Goal: Information Seeking & Learning: Learn about a topic

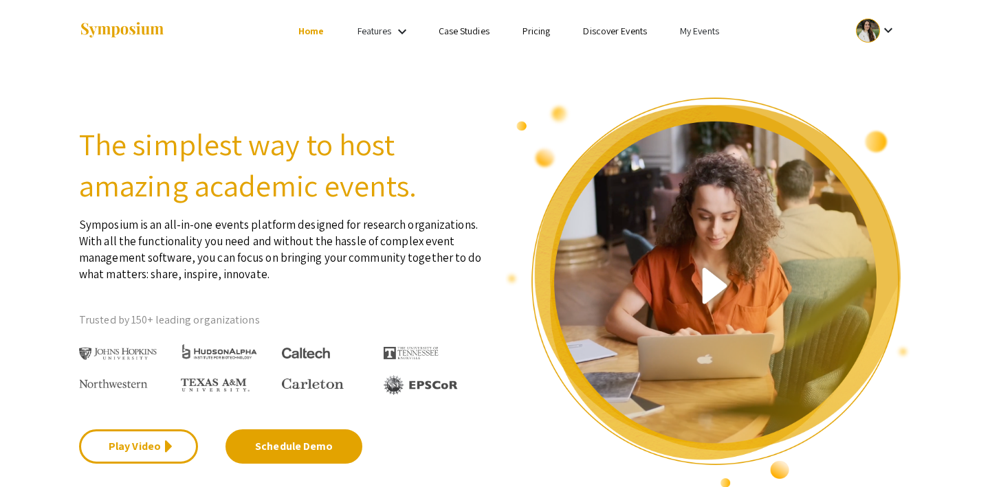
click at [706, 30] on link "My Events" at bounding box center [699, 31] width 39 height 12
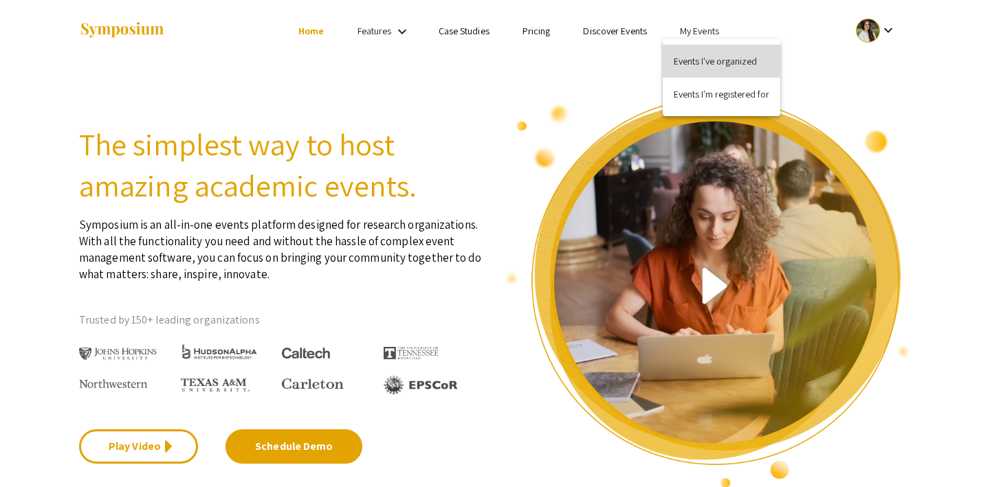
click at [711, 52] on button "Events I've organized" at bounding box center [721, 61] width 118 height 33
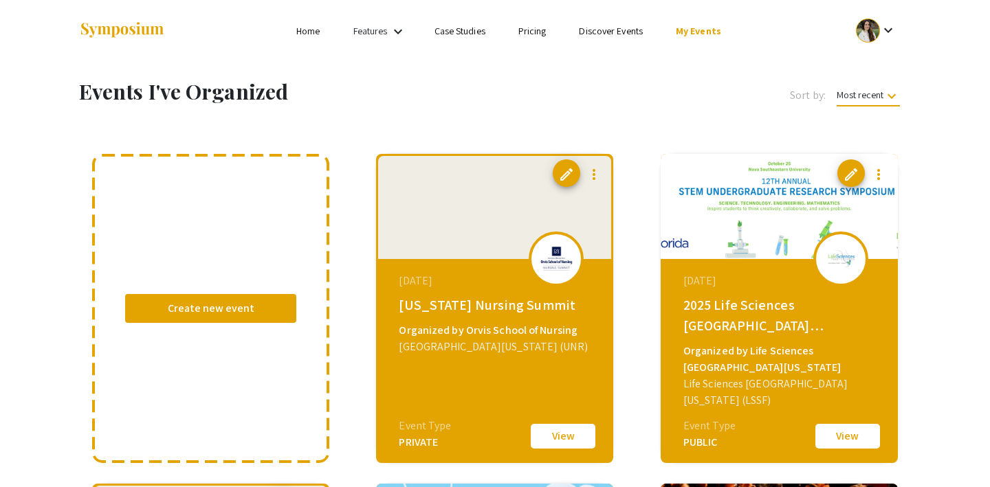
click at [593, 32] on link "Discover Events" at bounding box center [611, 31] width 64 height 12
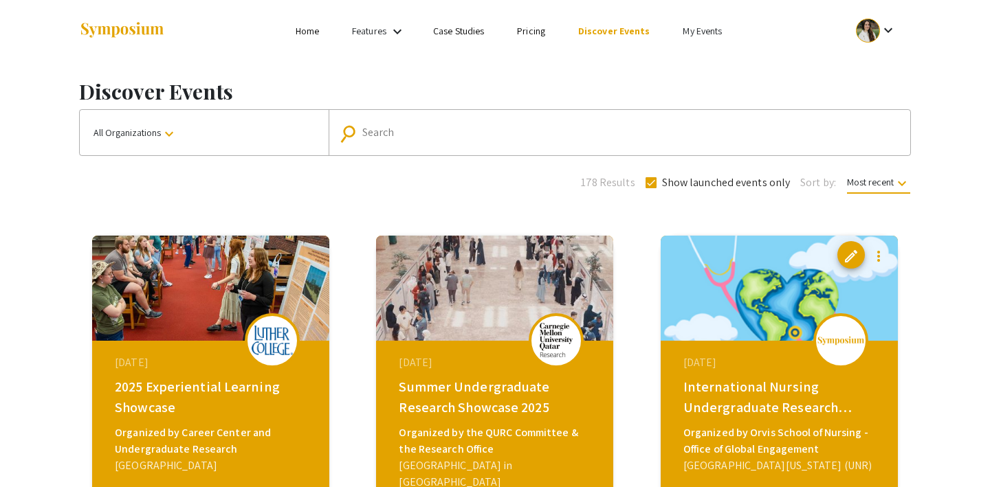
click at [434, 131] on input "Search" at bounding box center [626, 132] width 529 height 12
type input "carnegie mellon"
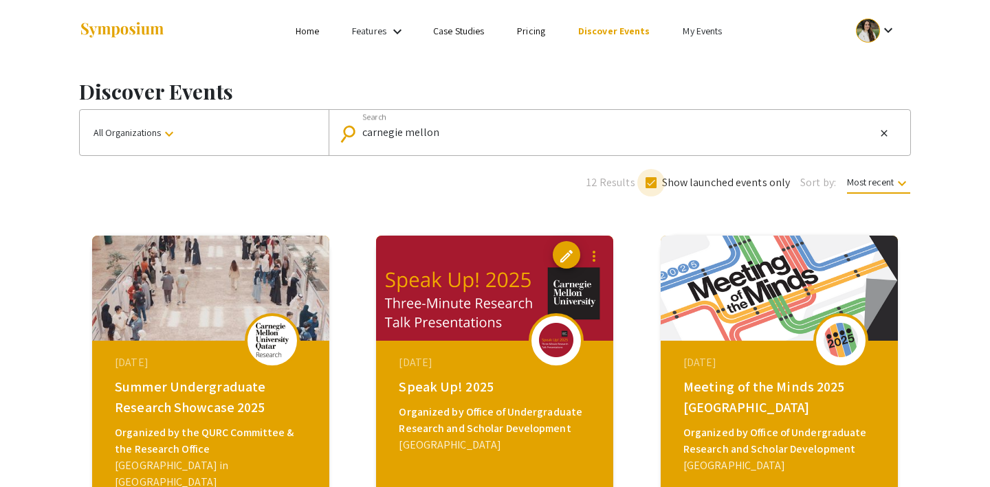
click at [649, 184] on span at bounding box center [650, 182] width 11 height 11
click at [650, 188] on input "Show launched events only" at bounding box center [650, 188] width 1 height 1
checkbox input "false"
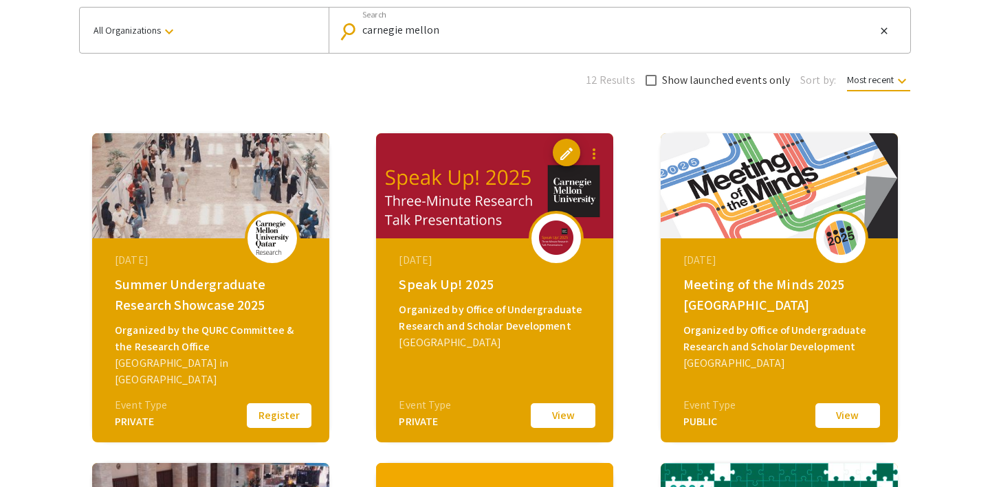
scroll to position [163, 0]
